Goal: Find specific page/section: Find specific page/section

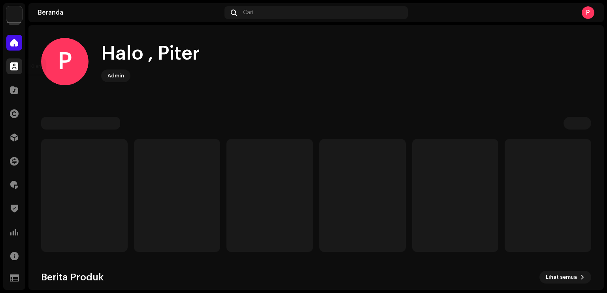
click at [11, 61] on div at bounding box center [14, 66] width 16 height 16
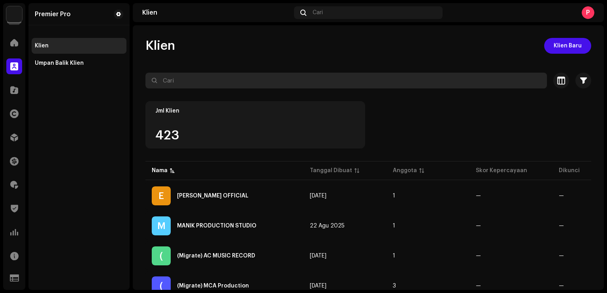
click at [185, 78] on input "text" at bounding box center [345, 81] width 401 height 16
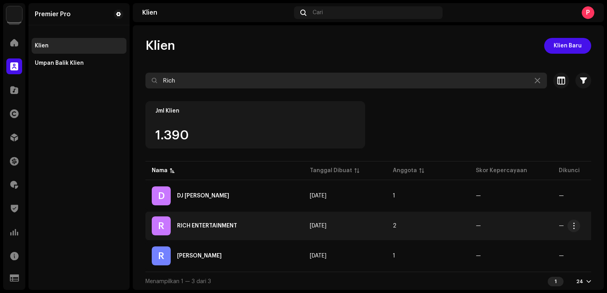
type input "Rich"
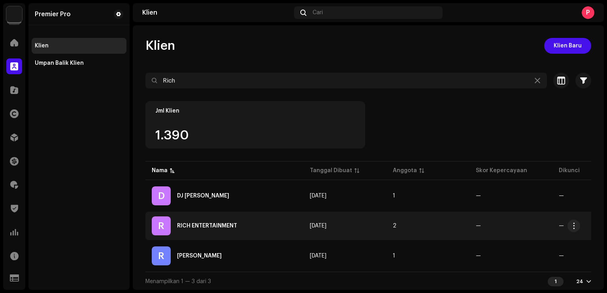
click at [217, 223] on div "RICH ENTERTAINMENT" at bounding box center [207, 226] width 60 height 6
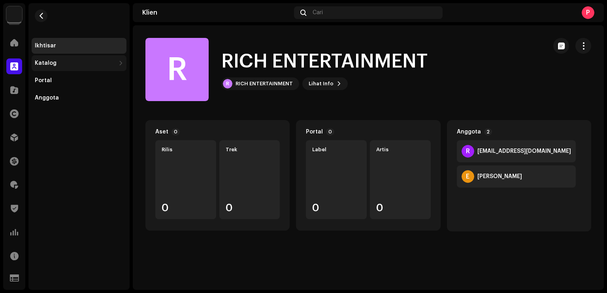
click at [68, 65] on div "Katalog" at bounding box center [75, 63] width 81 height 6
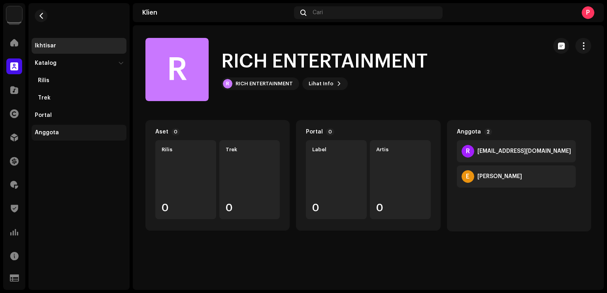
click at [66, 126] on div "Anggota" at bounding box center [79, 133] width 95 height 16
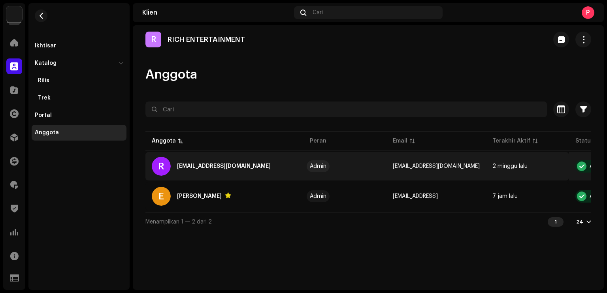
drag, startPoint x: 382, startPoint y: 168, endPoint x: 389, endPoint y: 166, distance: 7.5
click at [389, 166] on tr "R [EMAIL_ADDRESS][DOMAIN_NAME] Admin [EMAIL_ADDRESS][DOMAIN_NAME] 2 minggu lalu…" at bounding box center [398, 166] width 506 height 28
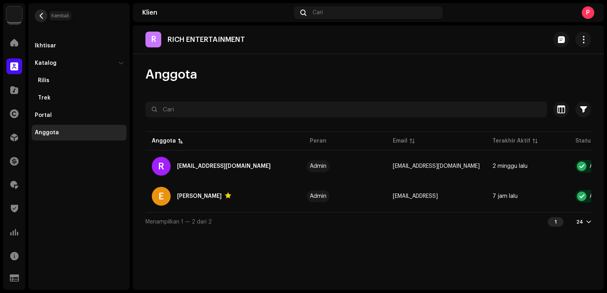
click at [41, 19] on button "button" at bounding box center [41, 15] width 13 height 13
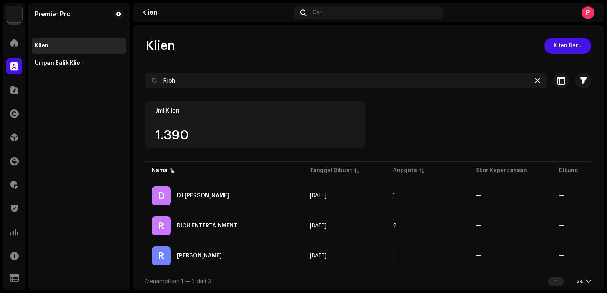
click at [534, 80] on icon at bounding box center [537, 80] width 6 height 6
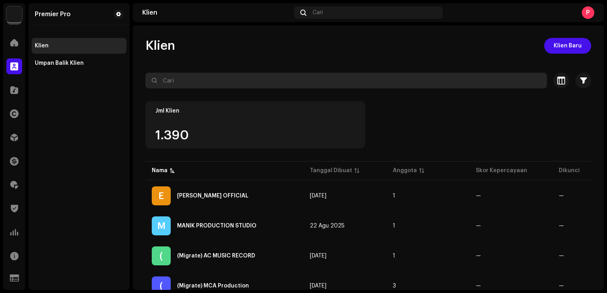
click at [212, 74] on input "text" at bounding box center [345, 81] width 401 height 16
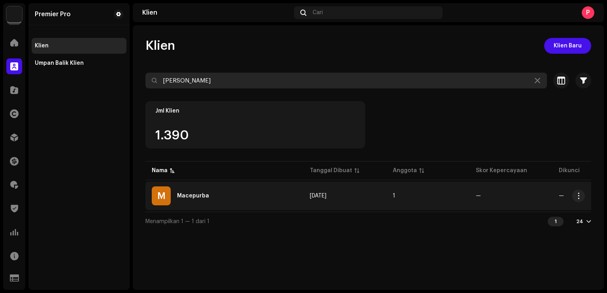
type input "[PERSON_NAME]"
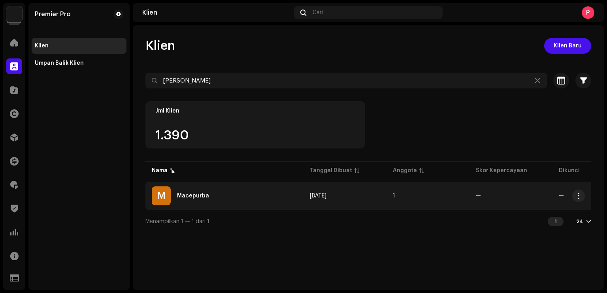
click at [223, 203] on div "M Macepurba" at bounding box center [224, 195] width 145 height 19
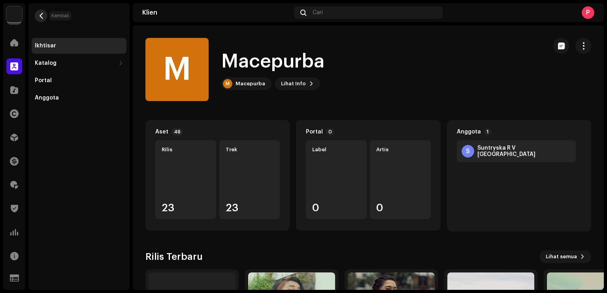
click at [41, 15] on span "button" at bounding box center [41, 16] width 6 height 6
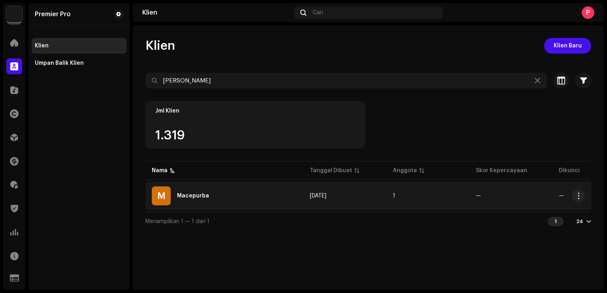
click at [250, 198] on div "M Macepurba" at bounding box center [224, 195] width 145 height 19
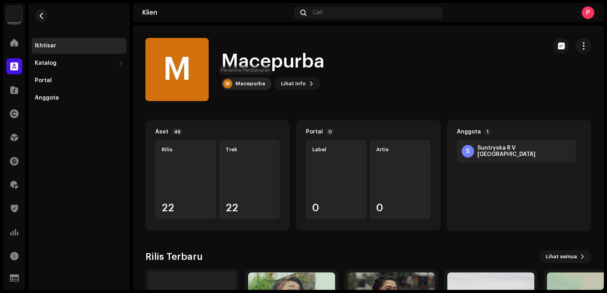
click at [248, 87] on div "Macepurba" at bounding box center [250, 84] width 30 height 6
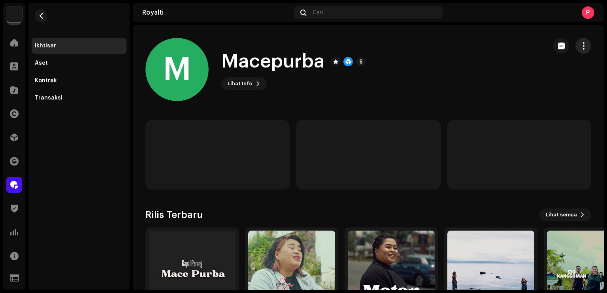
click at [580, 46] on span "button" at bounding box center [584, 46] width 8 height 6
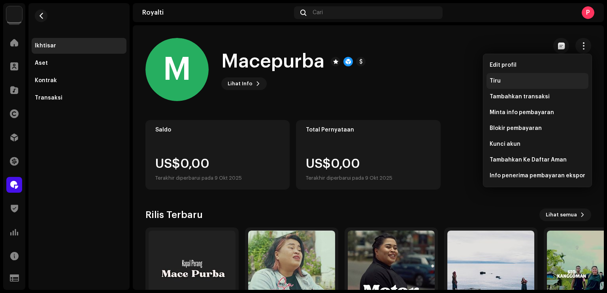
click at [506, 85] on div "Tiru" at bounding box center [537, 81] width 102 height 16
